Goal: Obtain resource: Download file/media

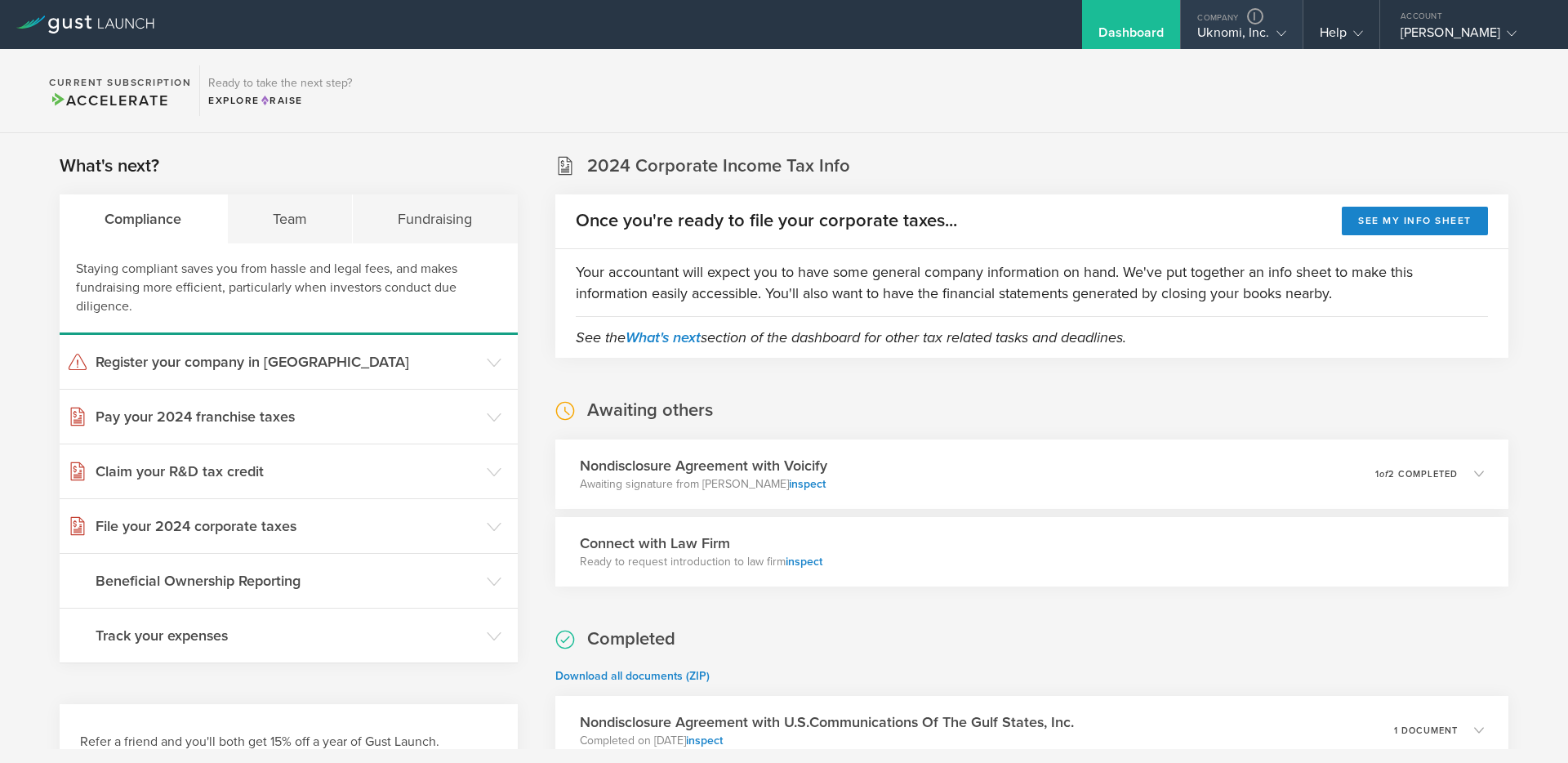
click at [1256, 32] on div "Uknomi, Inc." at bounding box center [1242, 37] width 88 height 25
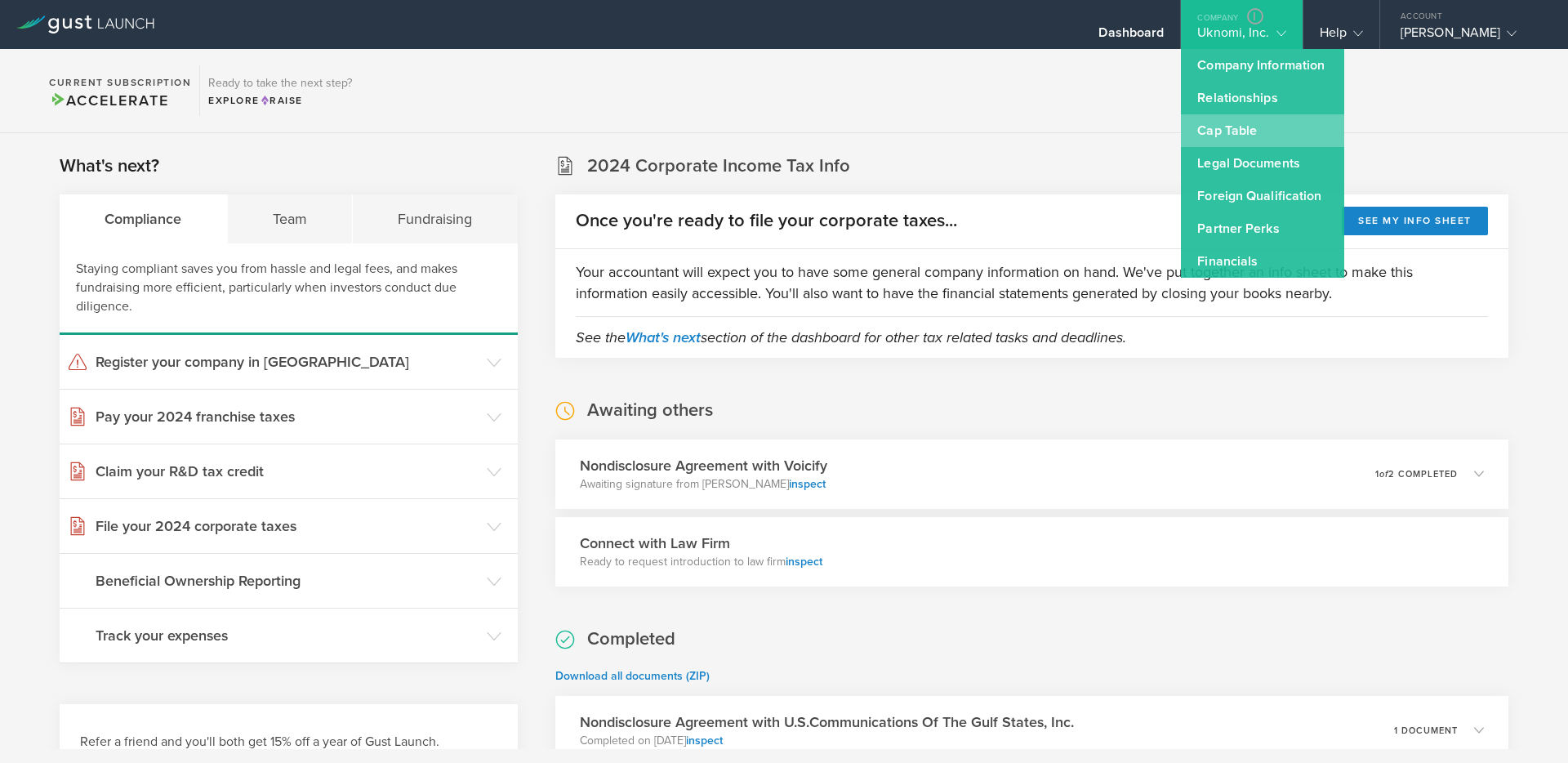
click at [1226, 135] on link "Cap Table" at bounding box center [1262, 131] width 163 height 33
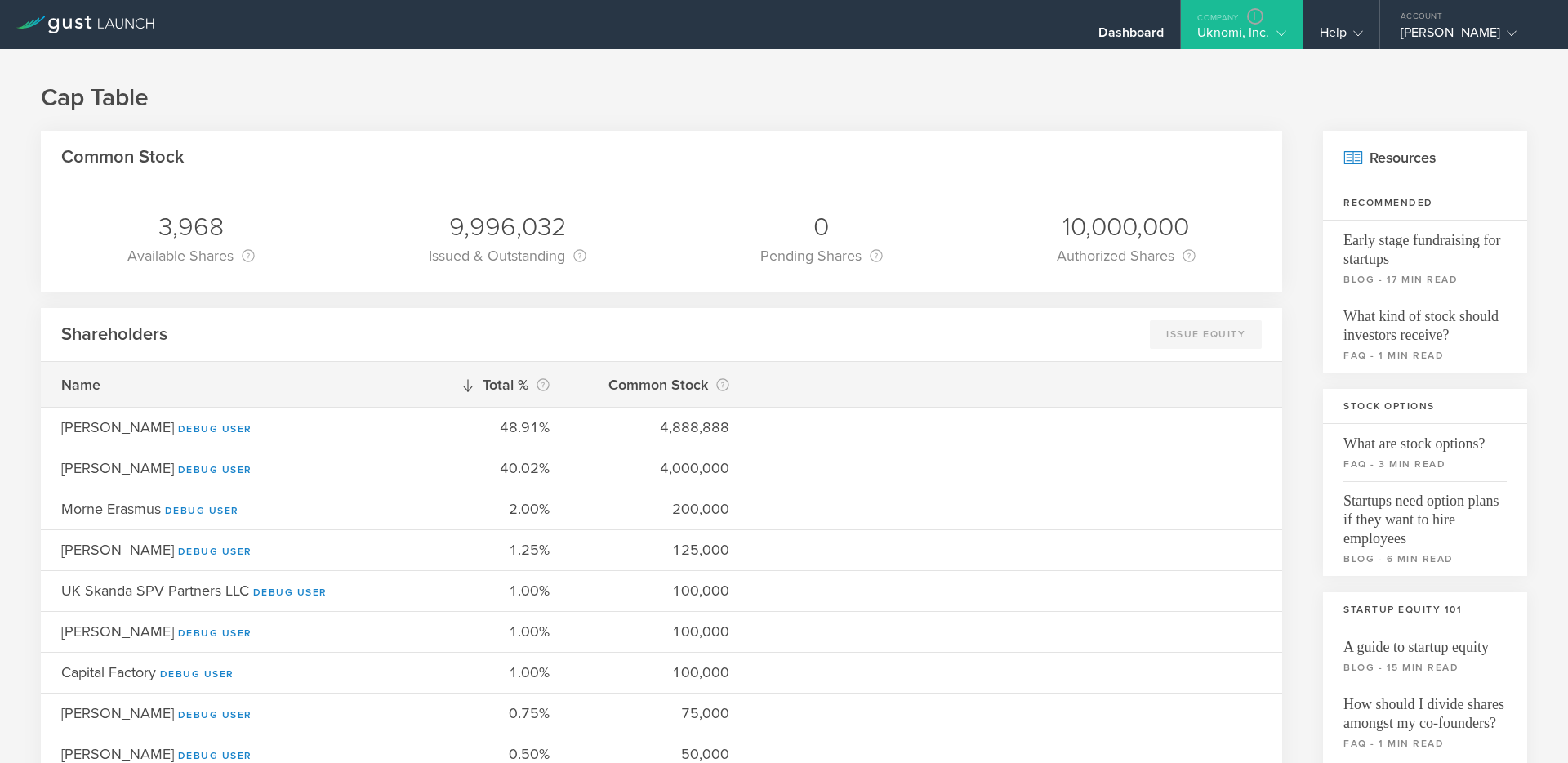
click at [1120, 25] on div "Dashboard" at bounding box center [1131, 37] width 66 height 25
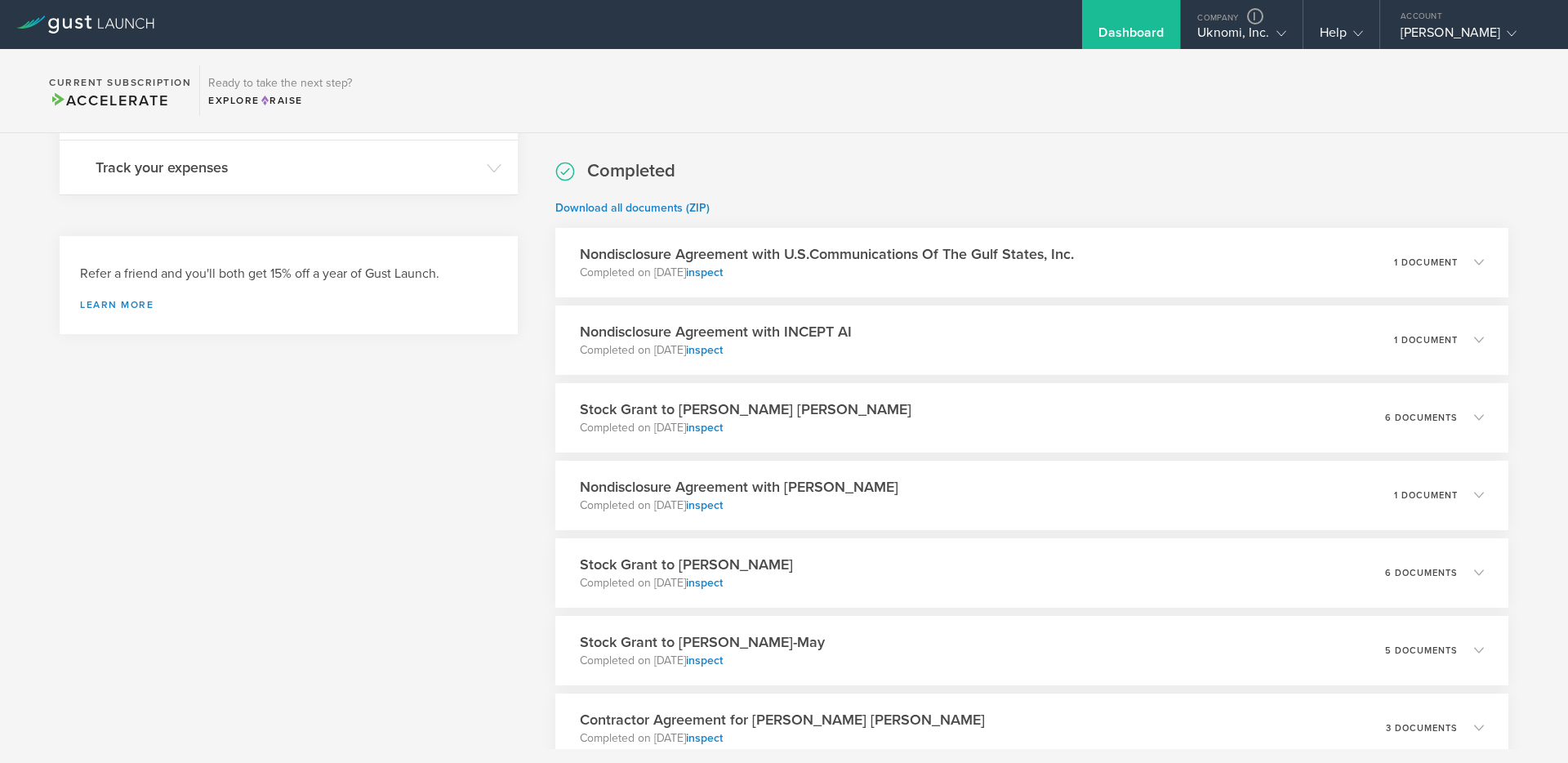
scroll to position [476, 0]
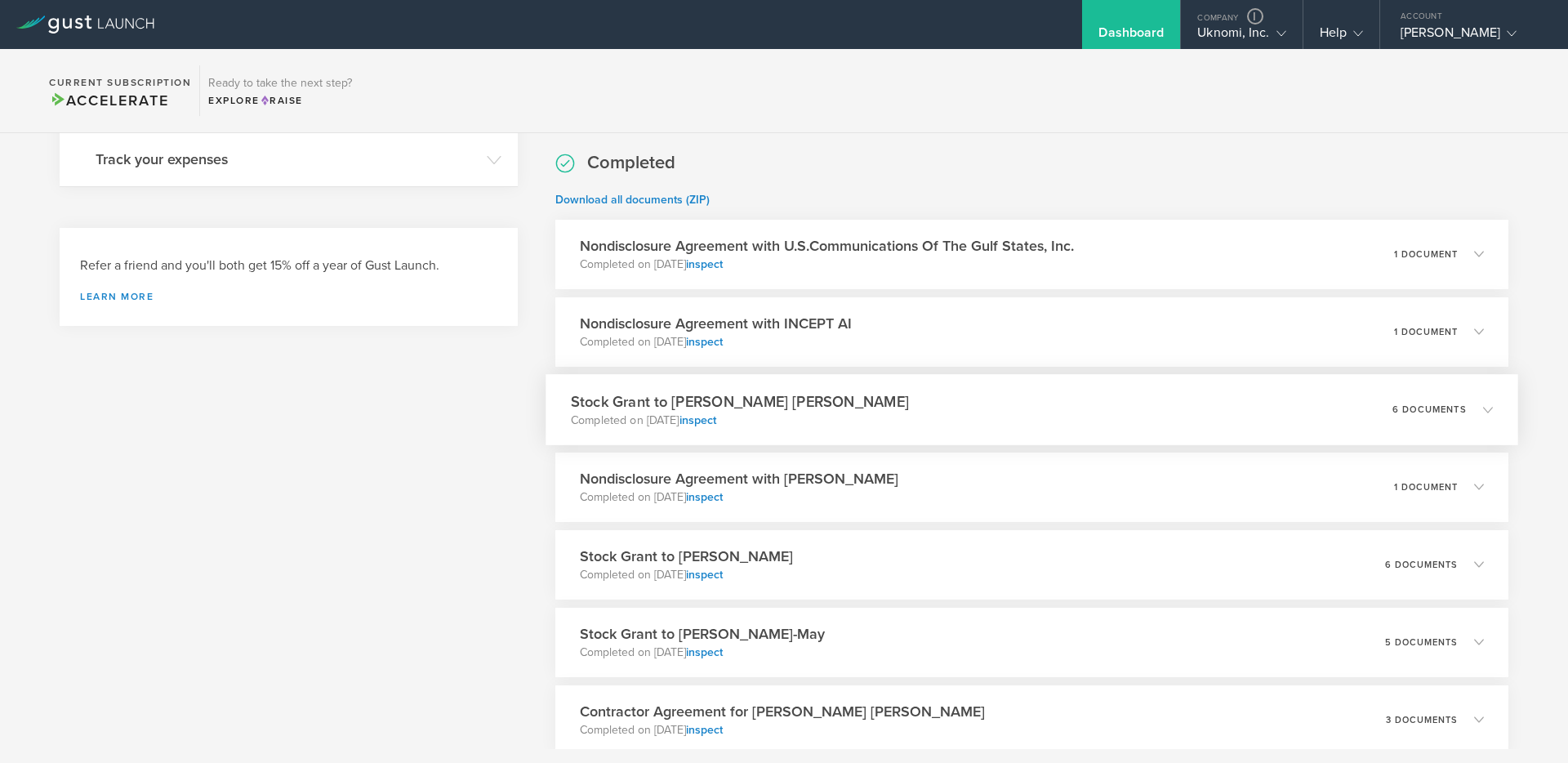
click at [925, 404] on div "Stock Grant to [PERSON_NAME] [PERSON_NAME] Completed on [DATE] inspect 6 docume…" at bounding box center [1031, 410] width 972 height 71
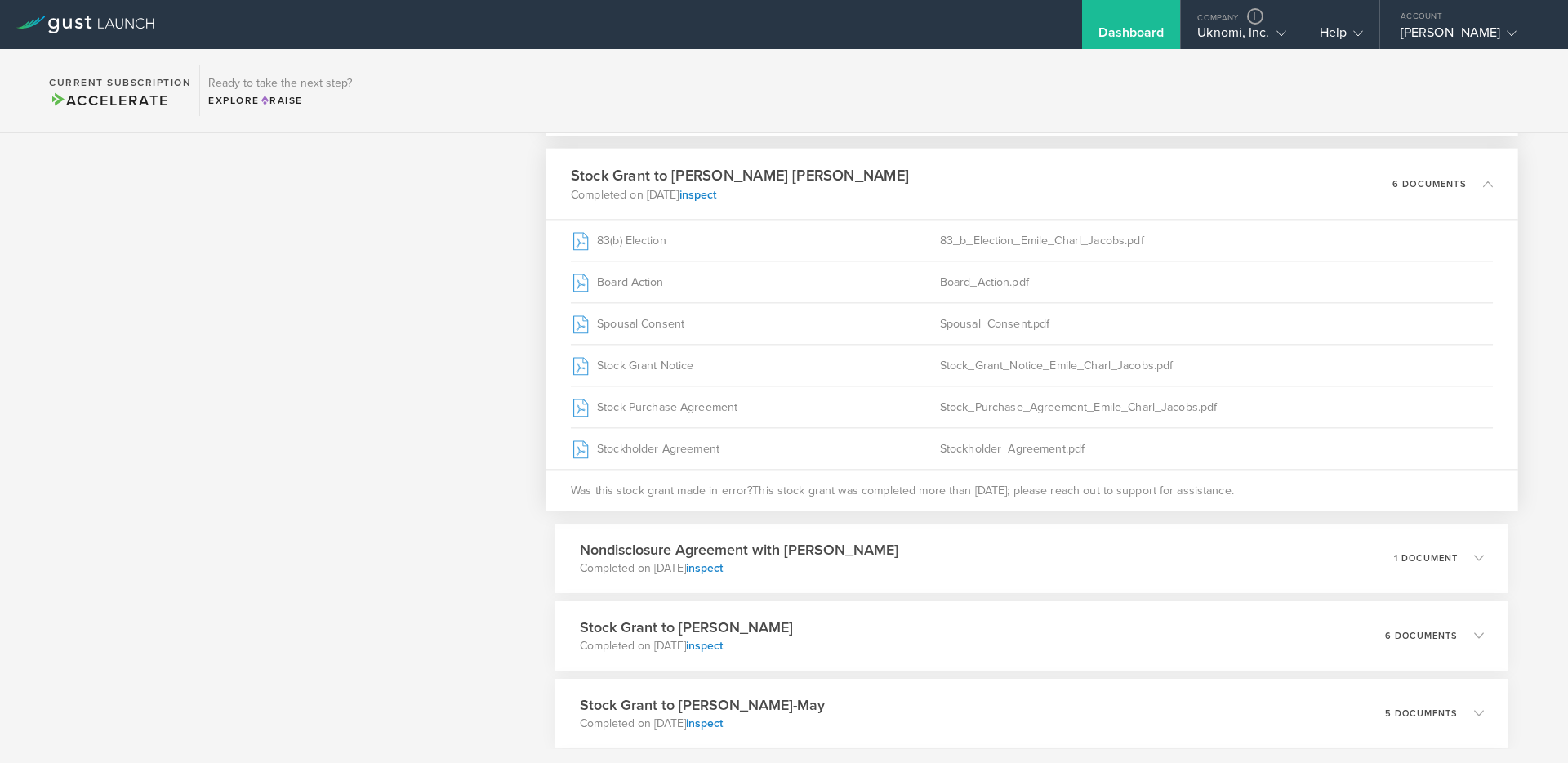
scroll to position [754, 0]
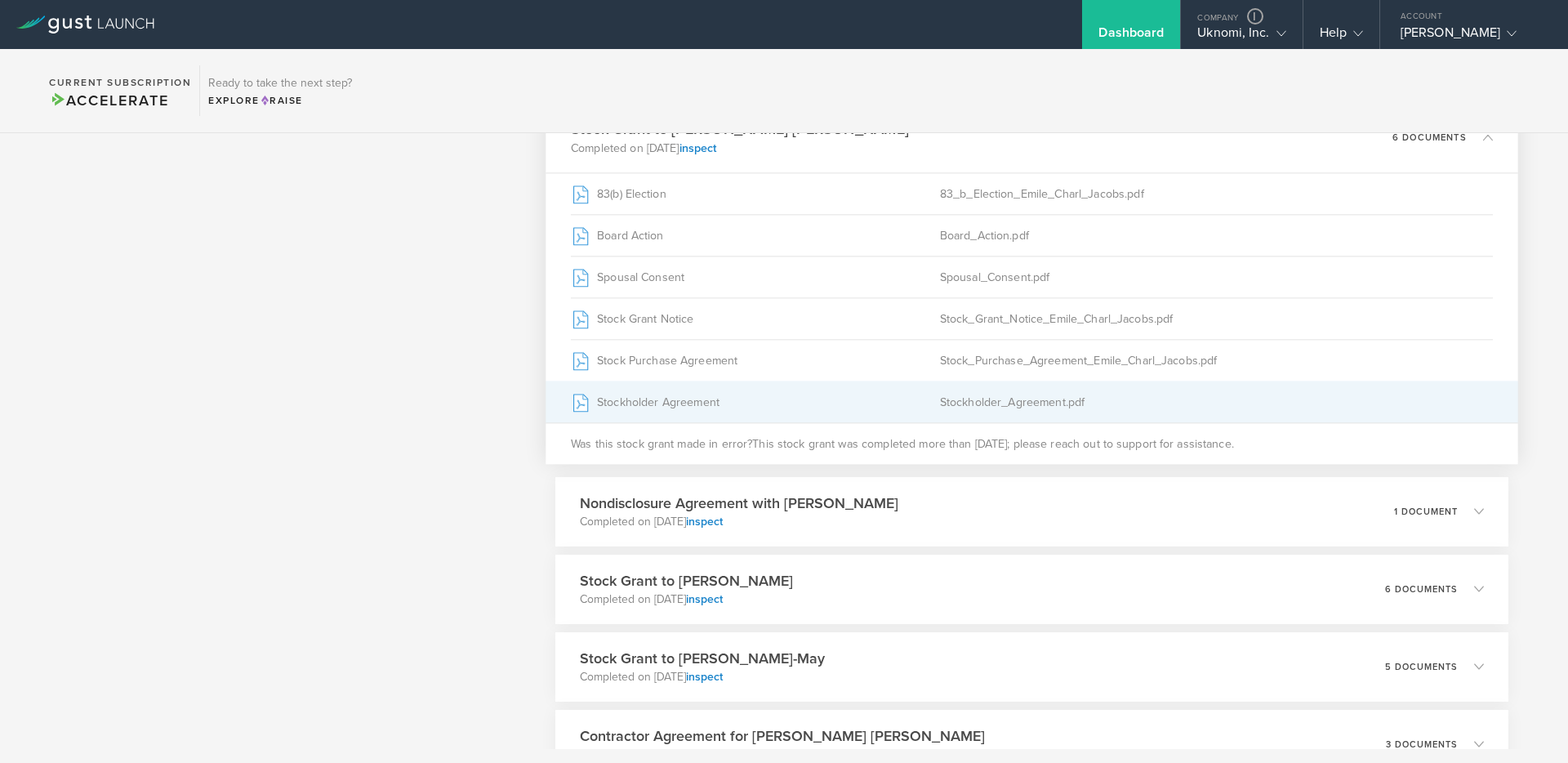
click at [701, 405] on div "Stockholder Agreement" at bounding box center [755, 402] width 369 height 41
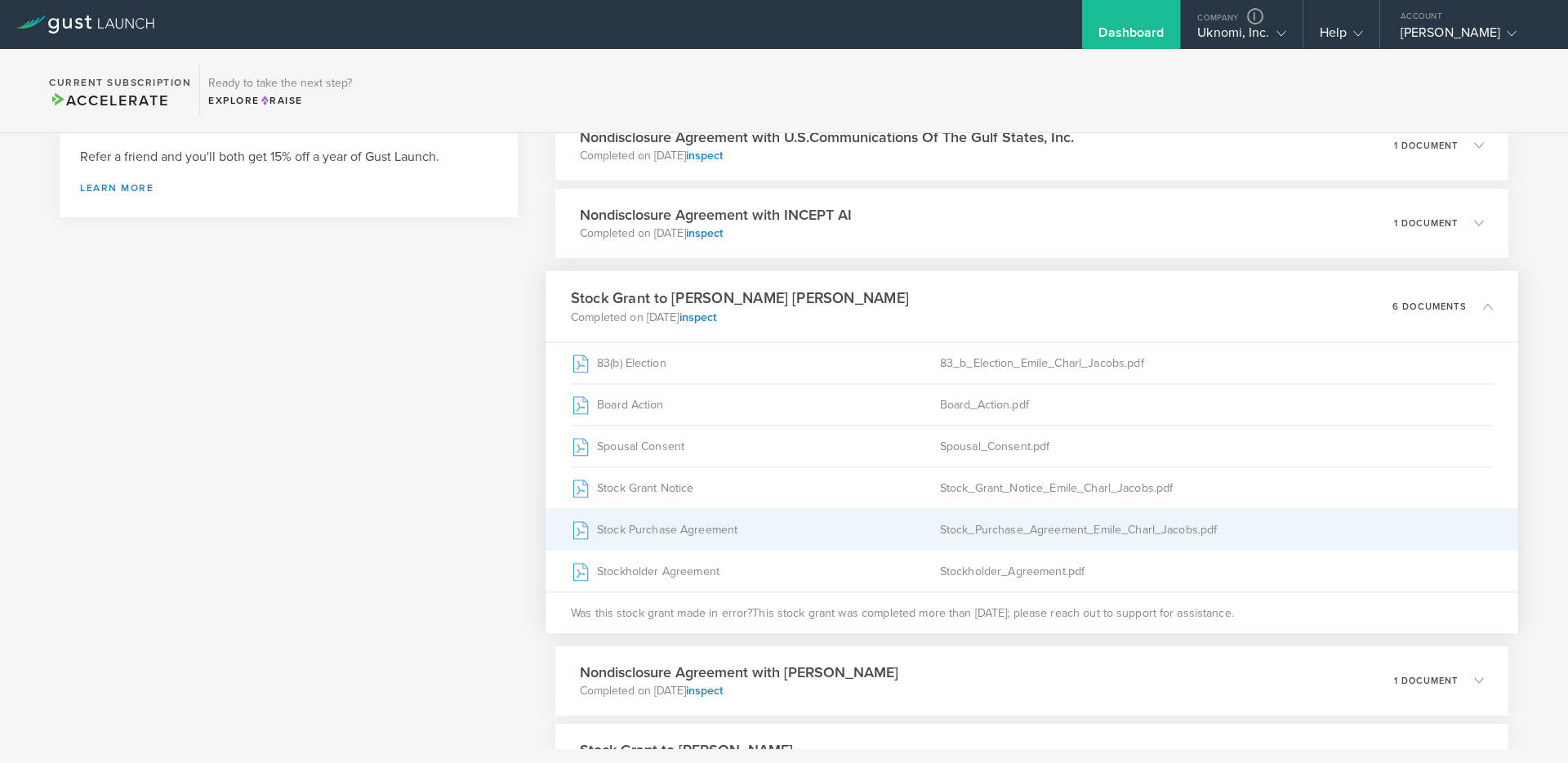
scroll to position [586, 0]
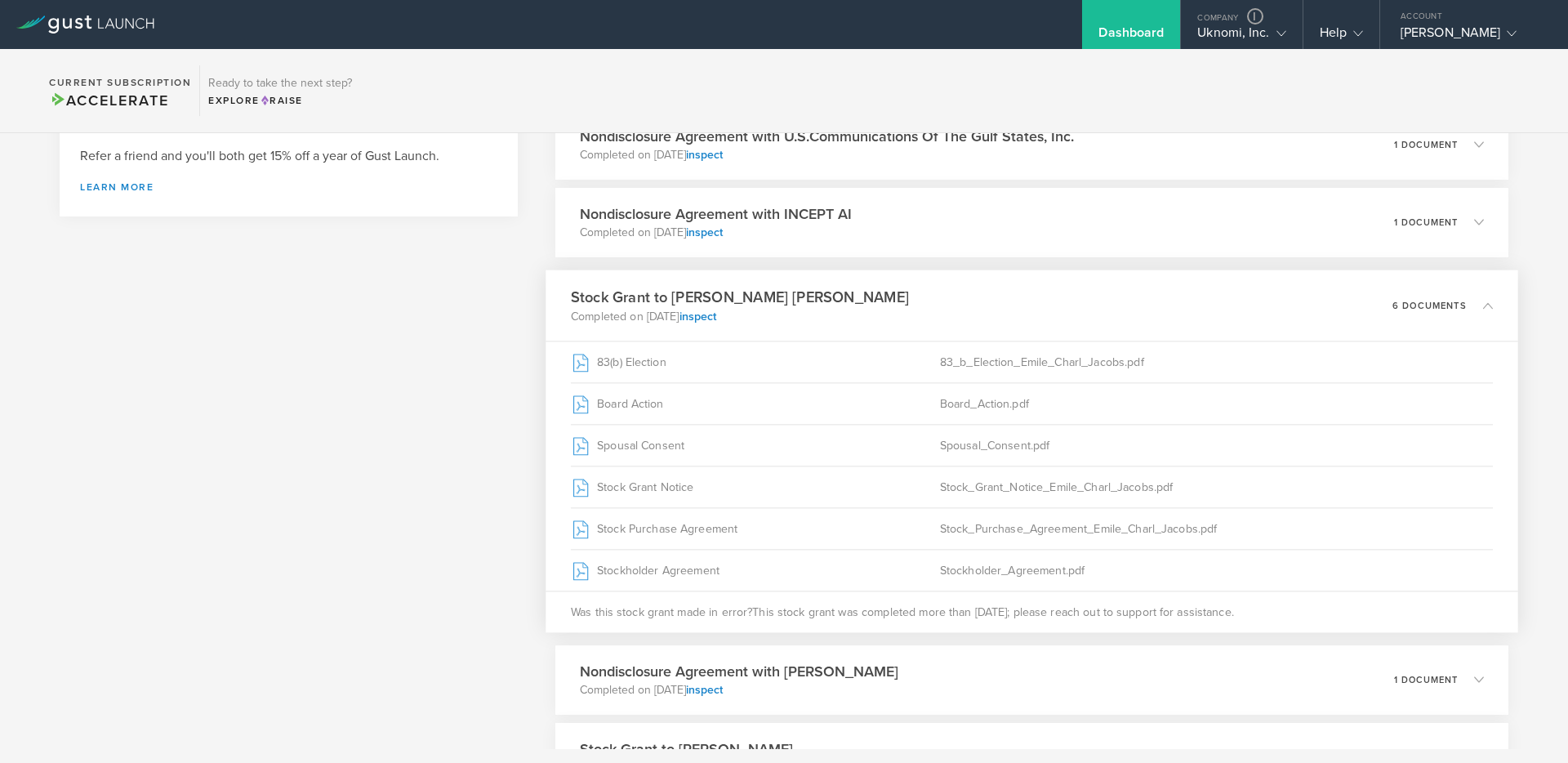
click at [820, 291] on div "Stock Grant to [PERSON_NAME] [PERSON_NAME] Completed on [DATE] inspect 6 docume…" at bounding box center [1031, 305] width 972 height 71
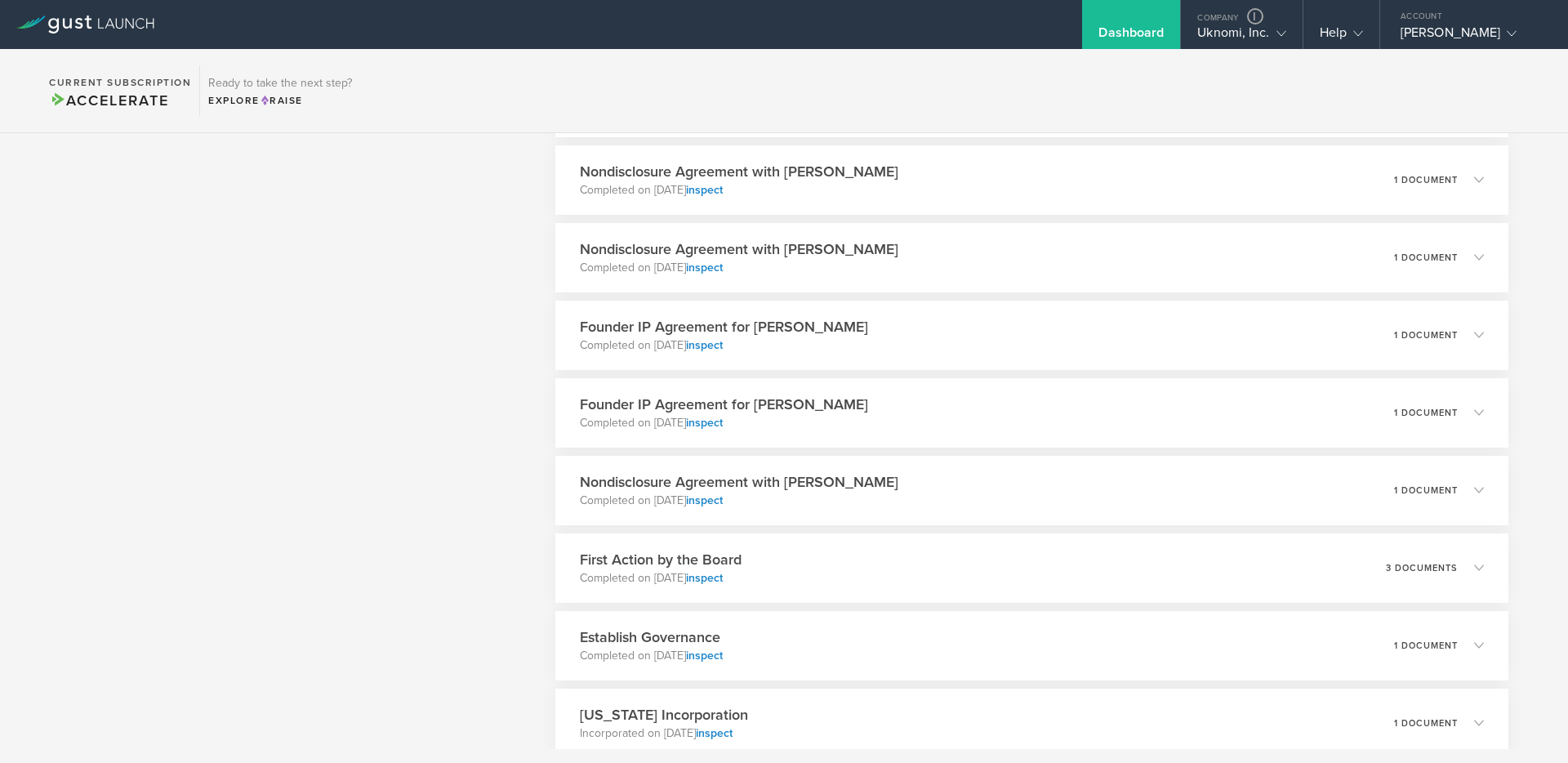
scroll to position [10209, 0]
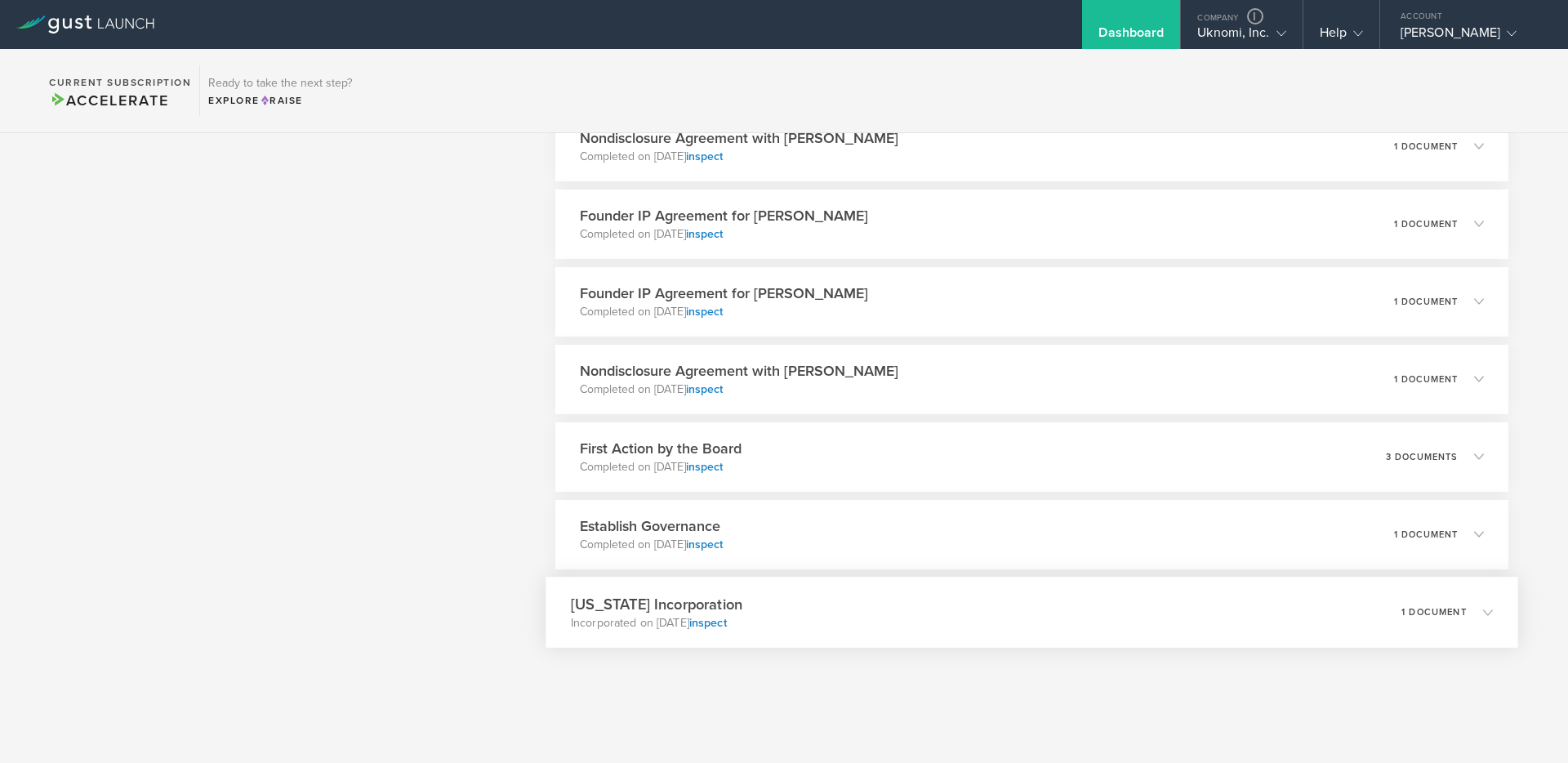
click at [827, 615] on div "[US_STATE] Incorporation Incorporated on [DATE] inspect 1 document" at bounding box center [1031, 612] width 972 height 71
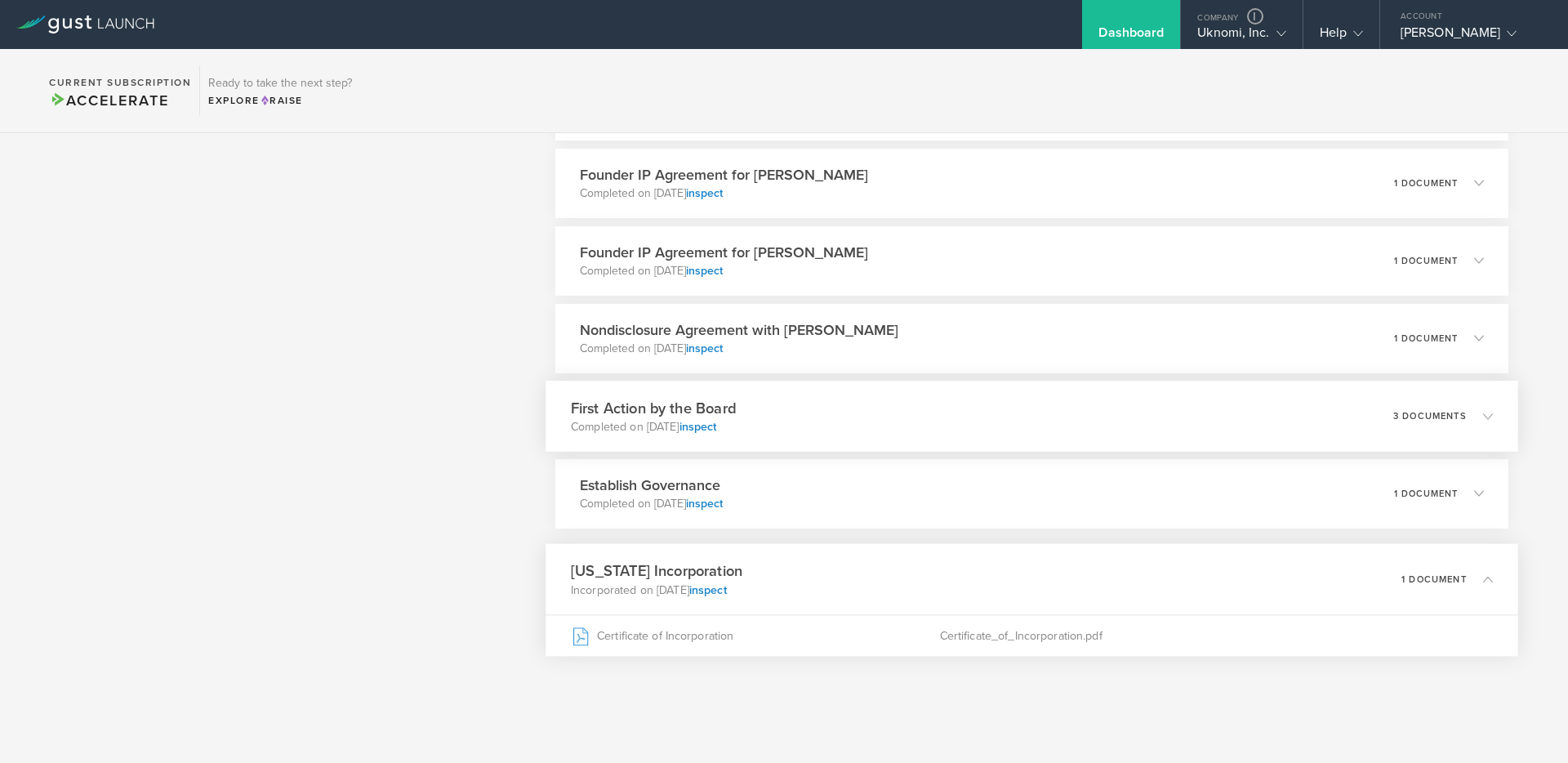
scroll to position [10254, 0]
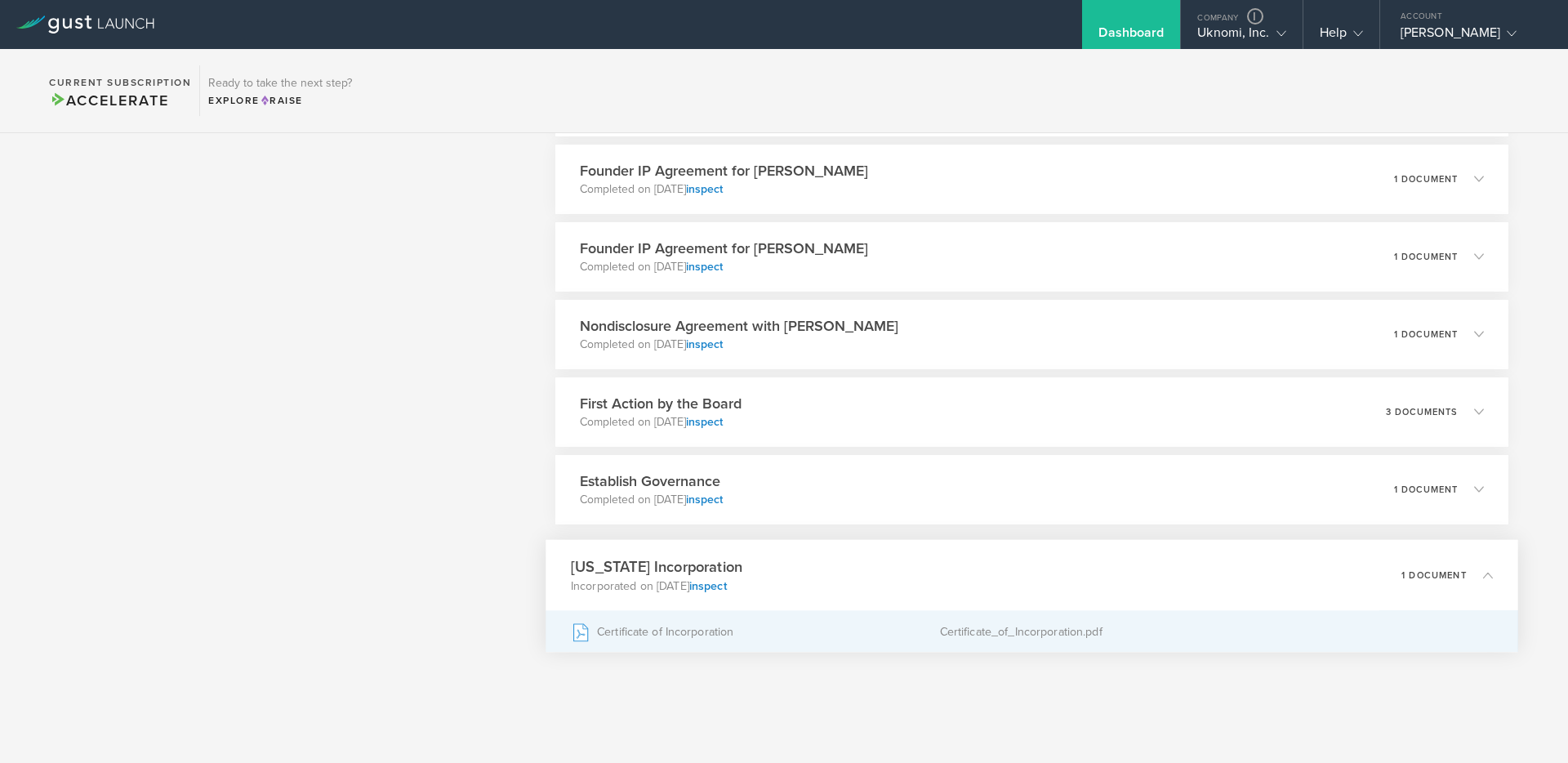
click at [668, 626] on div "Certificate of Incorporation" at bounding box center [755, 632] width 369 height 41
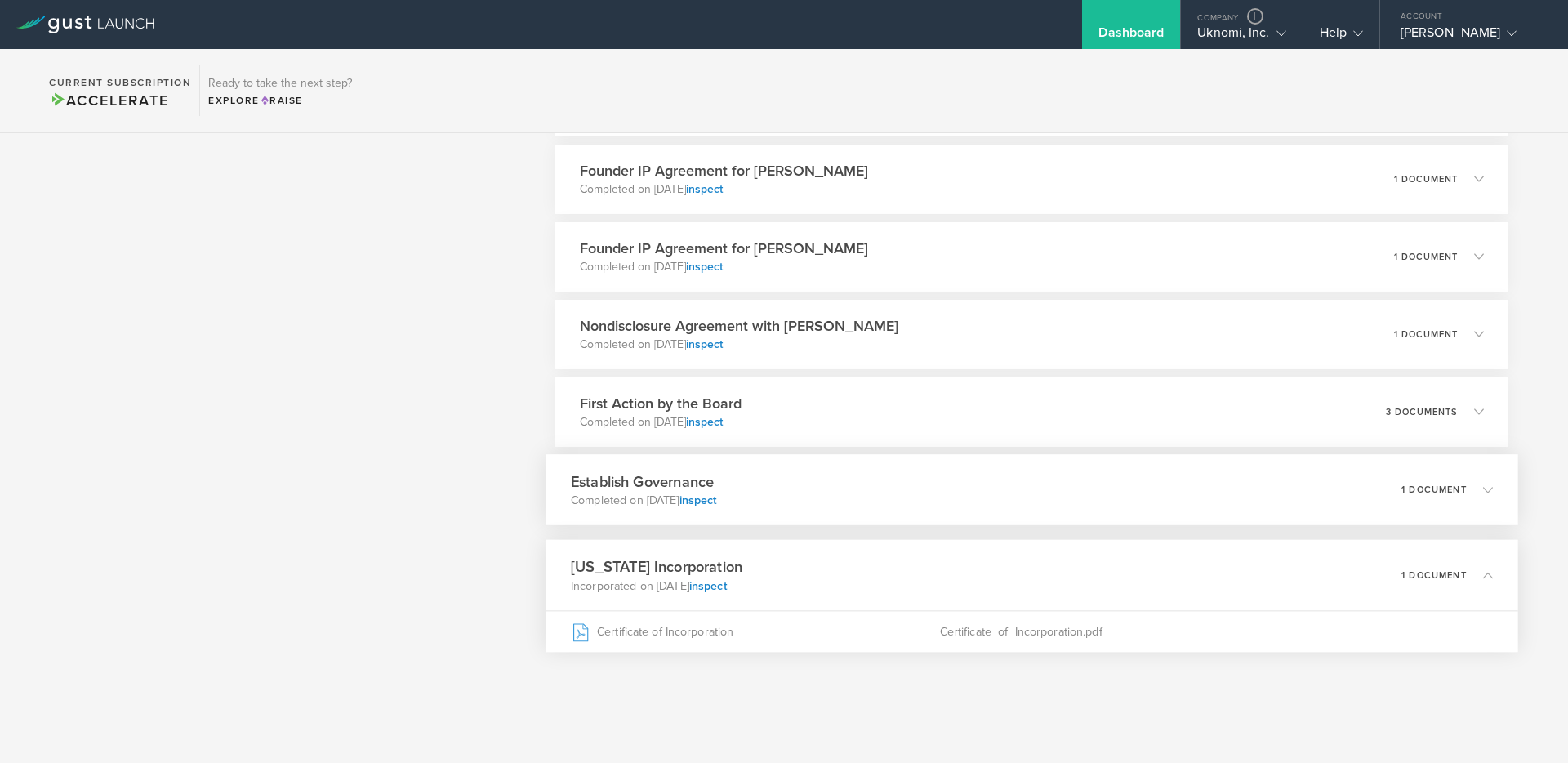
click at [787, 491] on div "Establish Governance Completed on [DATE] inspect 1 document" at bounding box center [1031, 489] width 972 height 71
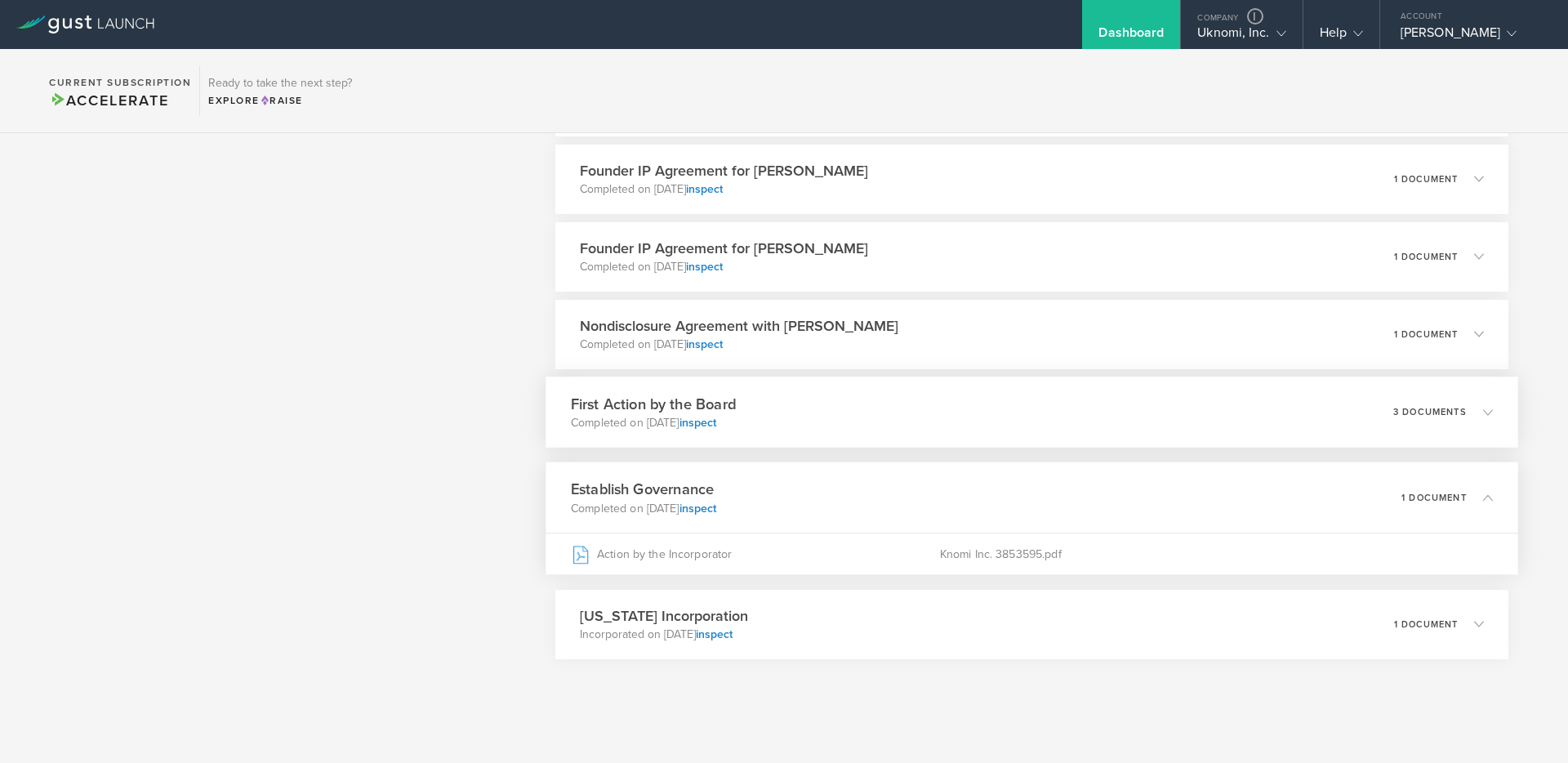
click at [771, 419] on div "First Action by the Board Completed on [DATE] inspect 3 documents" at bounding box center [1031, 412] width 972 height 71
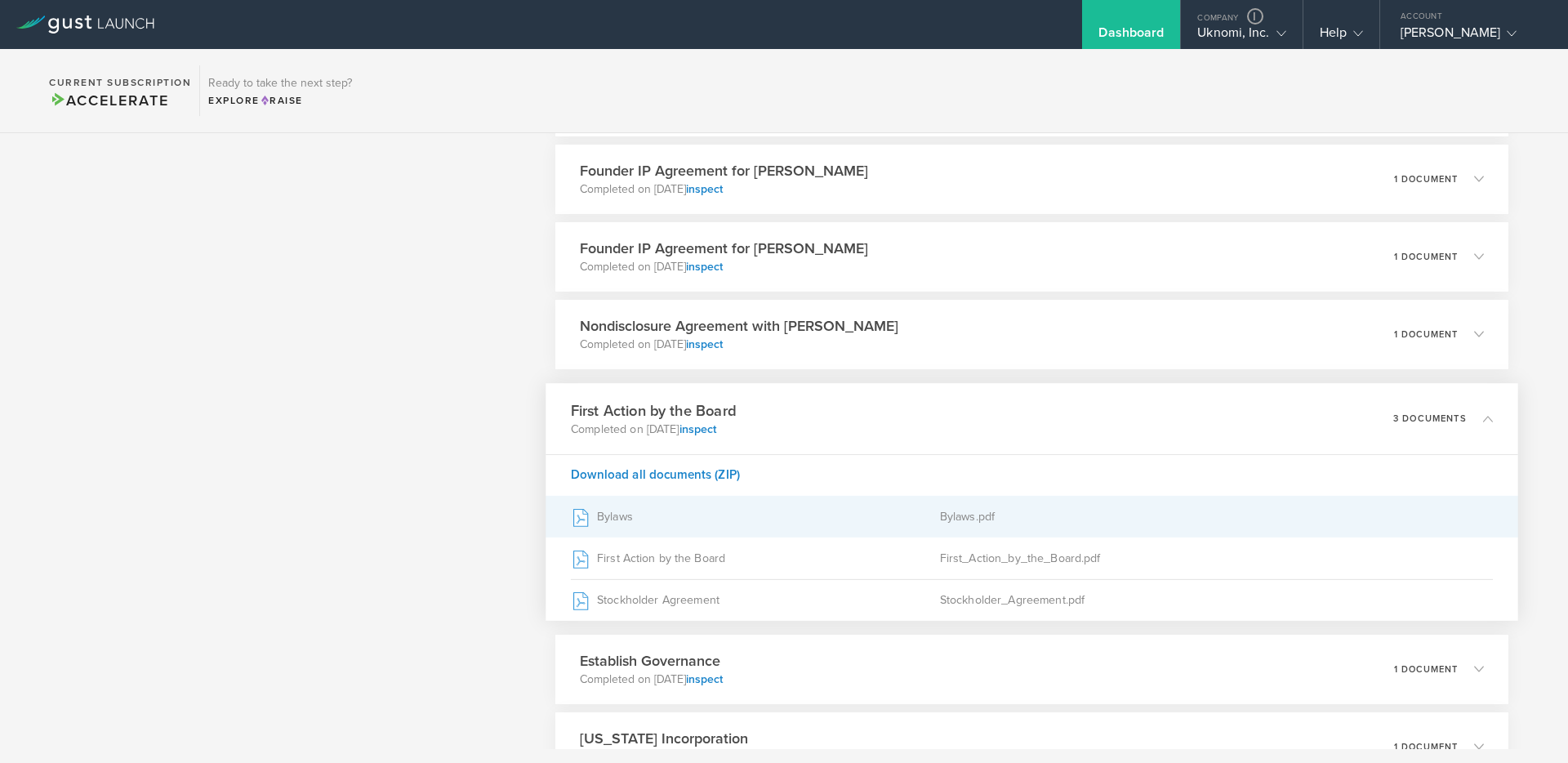
click at [612, 515] on div "Bylaws" at bounding box center [755, 516] width 369 height 41
